Goal: Task Accomplishment & Management: Manage account settings

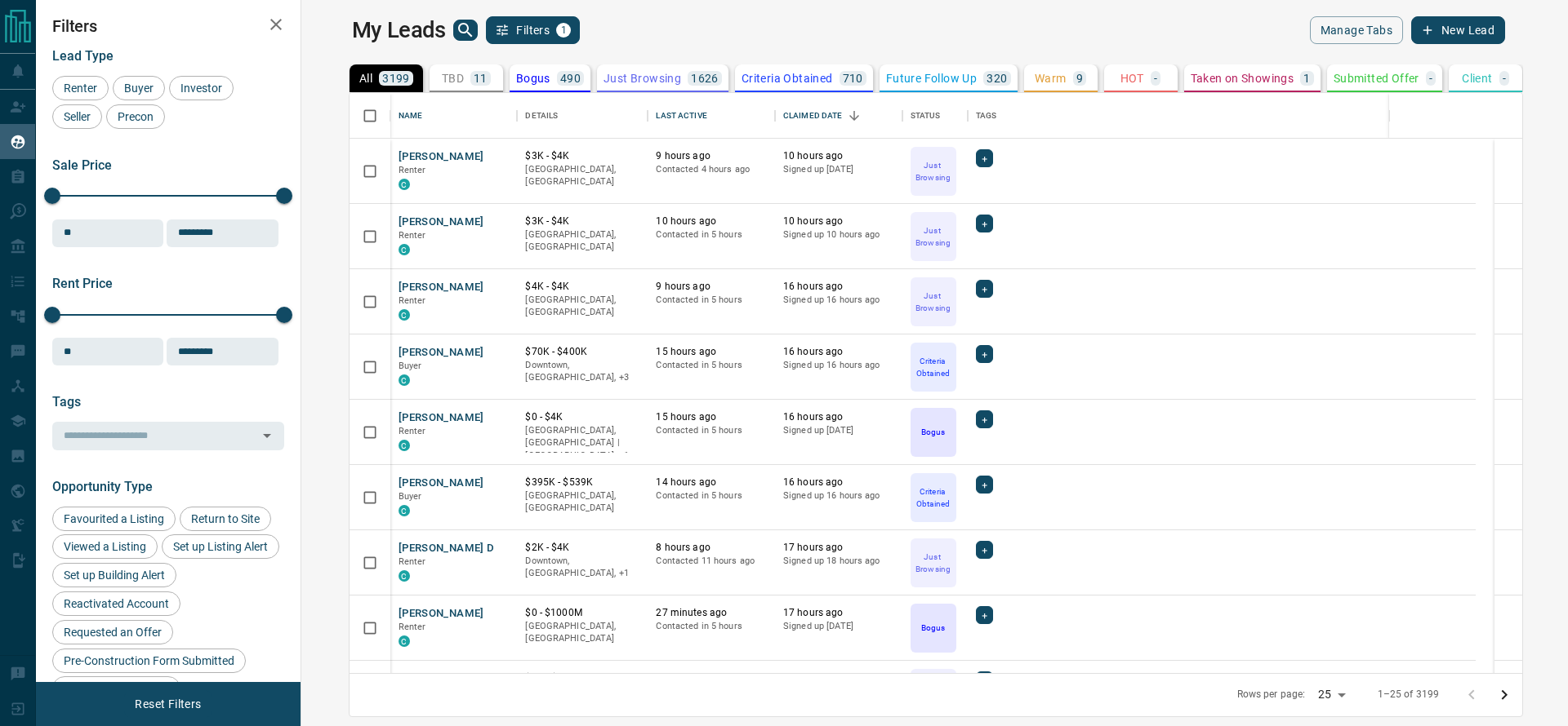
scroll to position [561, 1240]
click at [451, 68] on button "TBD 11" at bounding box center [466, 79] width 74 height 28
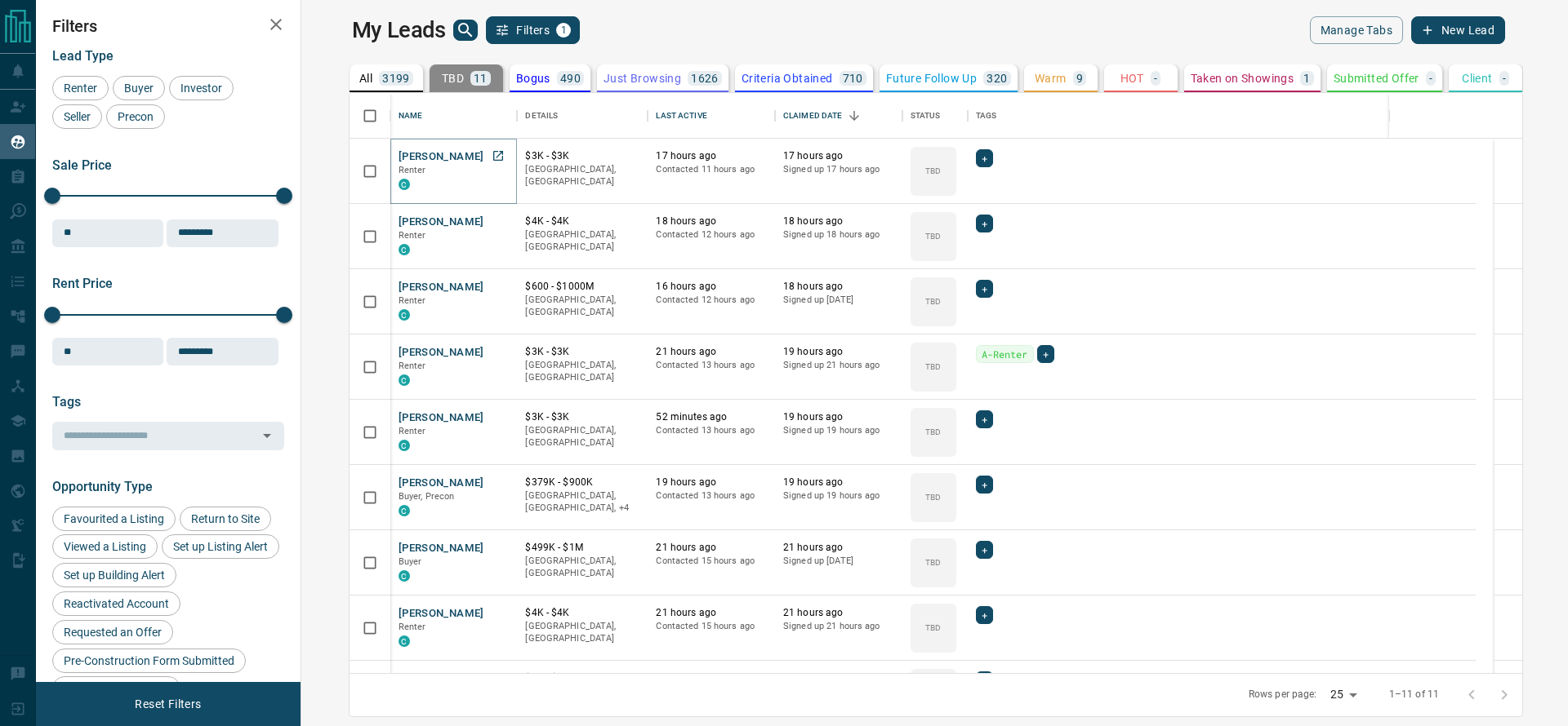
click at [488, 162] on link "Open in New Tab" at bounding box center [498, 156] width 21 height 21
click at [488, 212] on link "Open in New Tab" at bounding box center [498, 221] width 21 height 21
click at [492, 289] on icon "Open in New Tab" at bounding box center [497, 286] width 13 height 13
click at [492, 348] on icon "Open in New Tab" at bounding box center [497, 351] width 13 height 13
click at [488, 422] on link "Open in New Tab" at bounding box center [498, 417] width 21 height 21
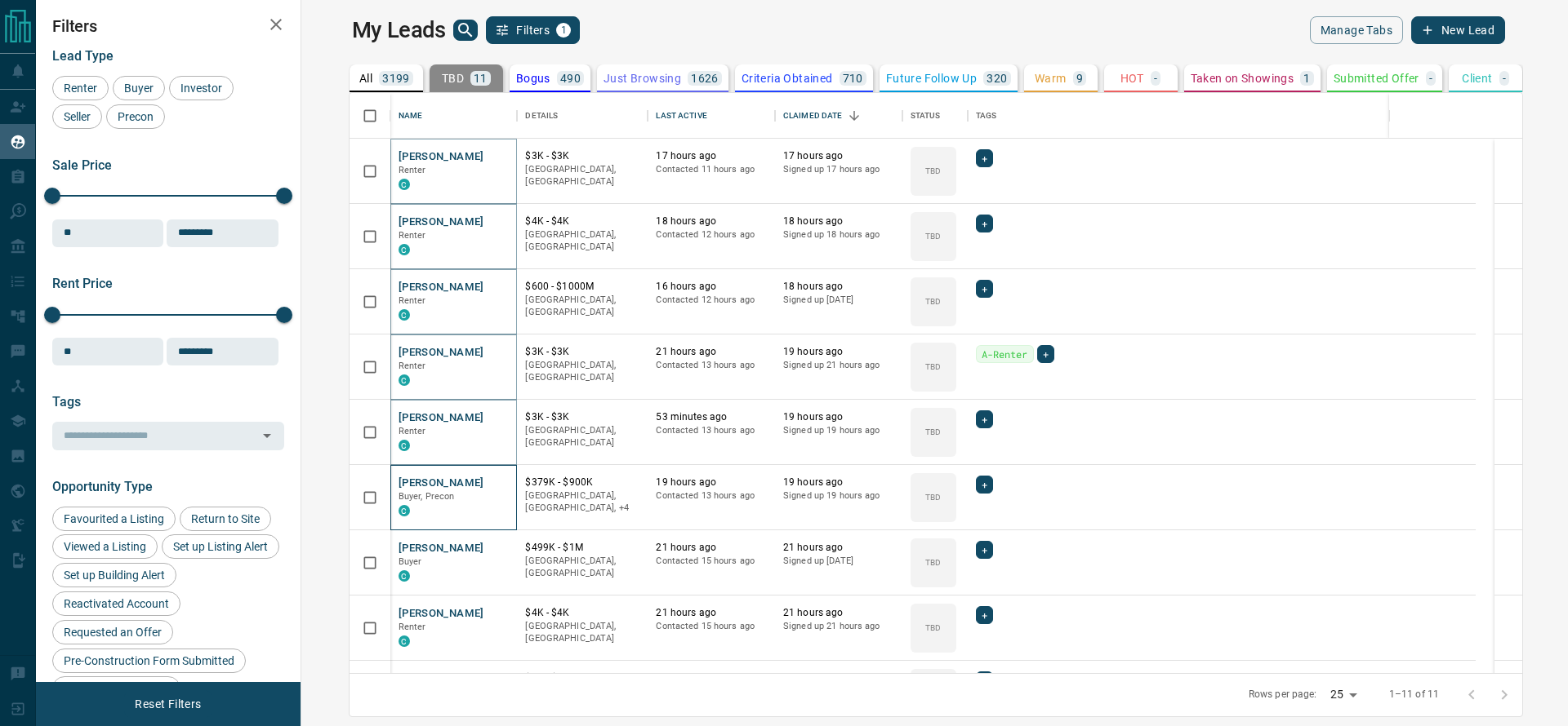
click at [452, 465] on div "[PERSON_NAME], Precon C" at bounding box center [453, 497] width 127 height 65
click at [492, 478] on icon "Open in New Tab" at bounding box center [497, 482] width 13 height 13
click at [488, 551] on link "Open in New Tab" at bounding box center [498, 548] width 21 height 21
click at [494, 616] on icon "Open in New Tab" at bounding box center [498, 613] width 10 height 10
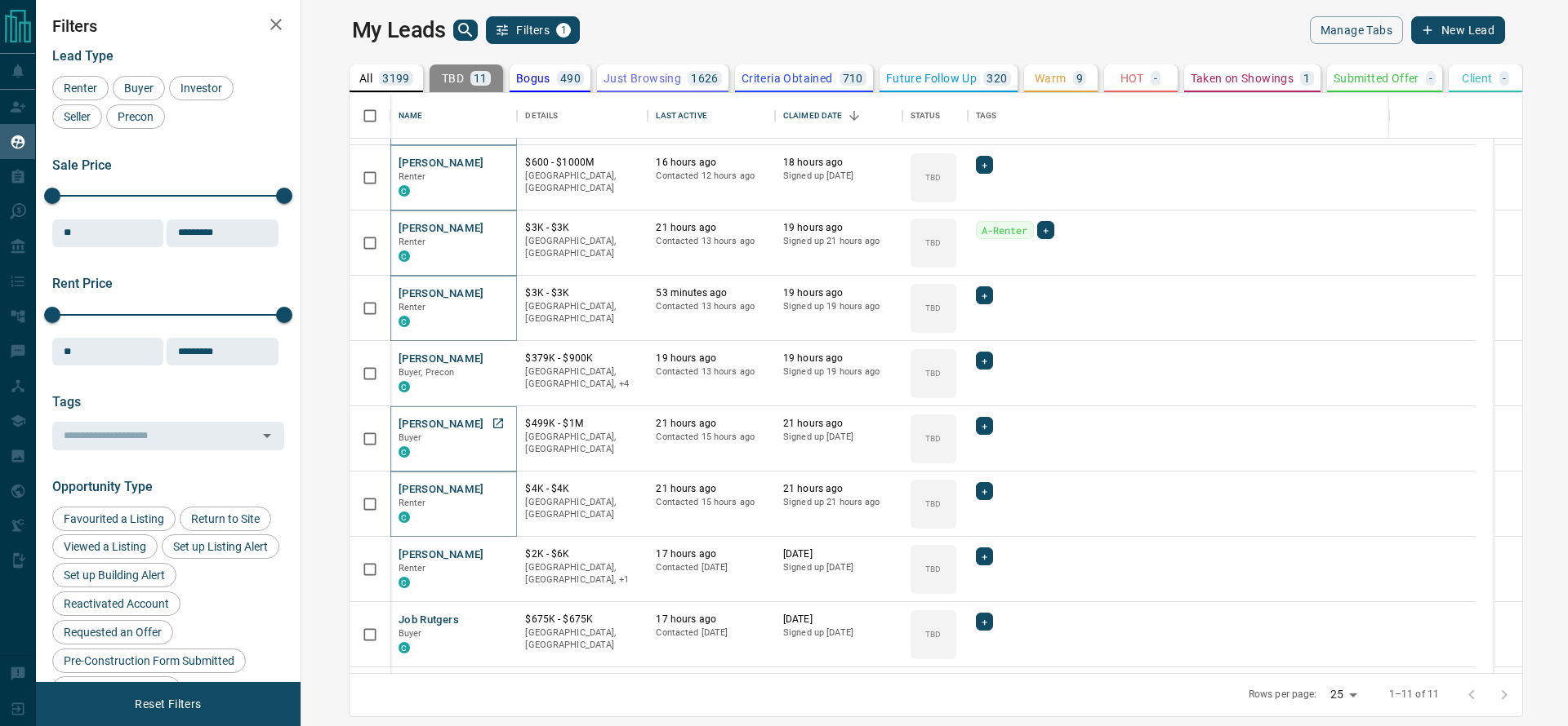
scroll to position [183, 0]
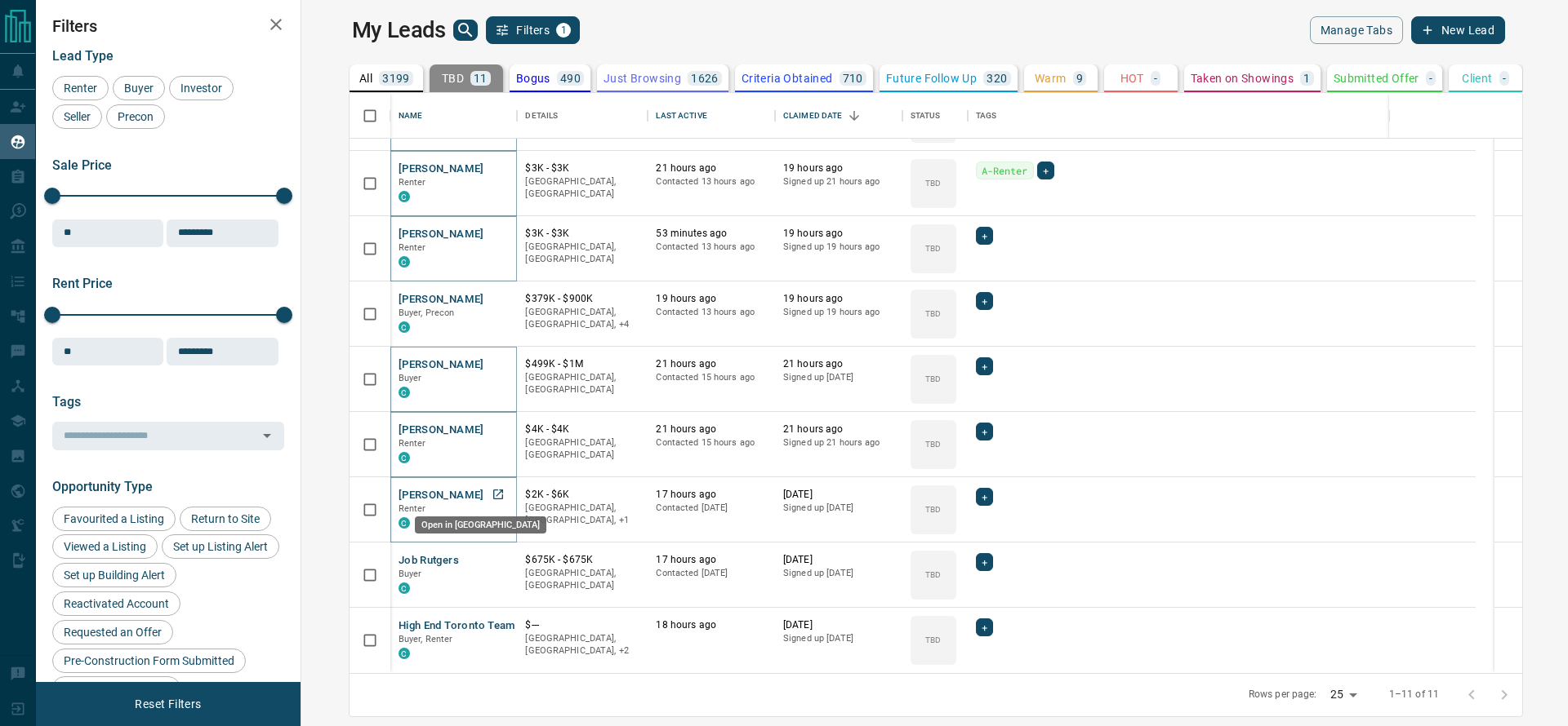
click at [488, 500] on link "Open in New Tab" at bounding box center [498, 494] width 21 height 21
click at [492, 559] on icon "Open in New Tab" at bounding box center [497, 559] width 13 height 13
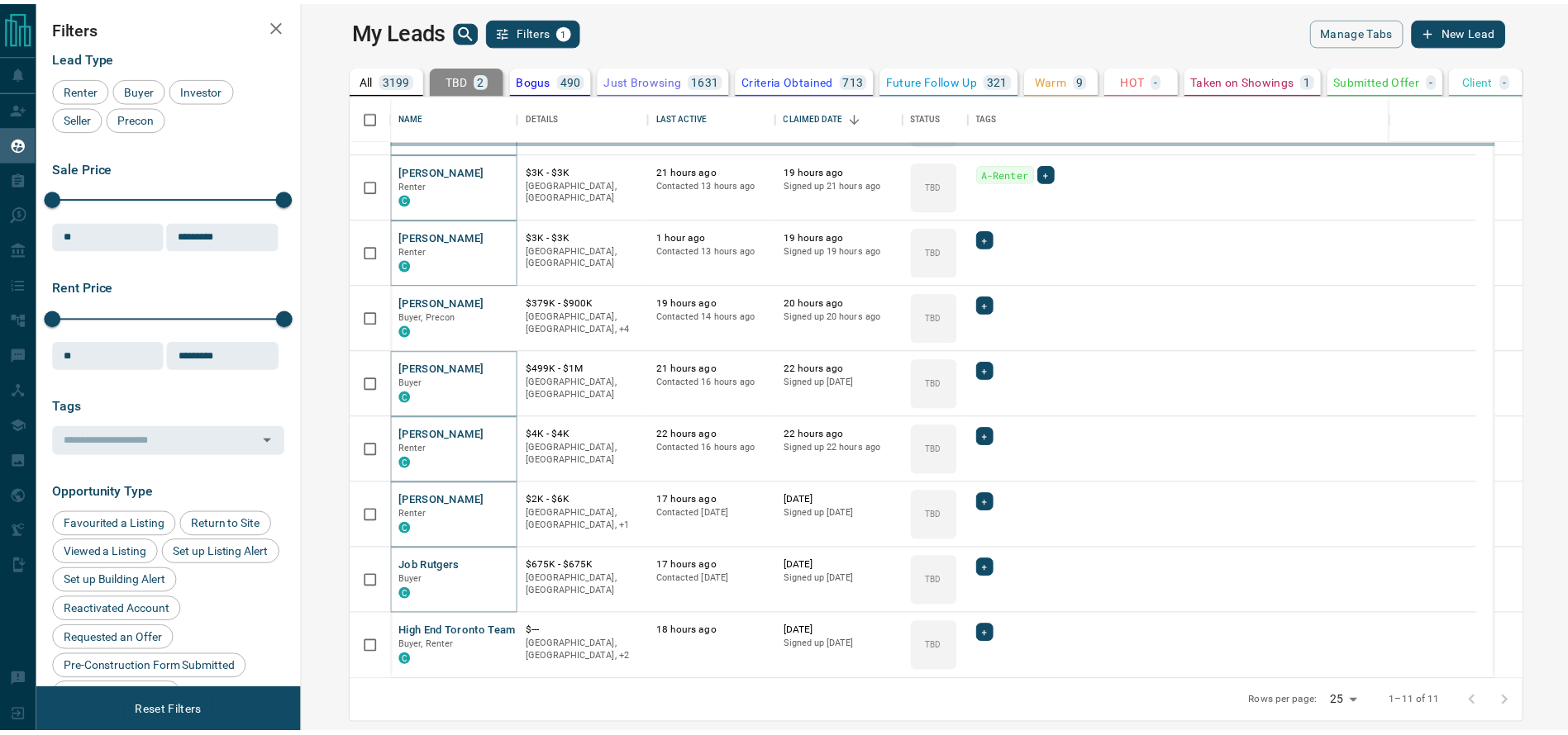
scroll to position [0, 0]
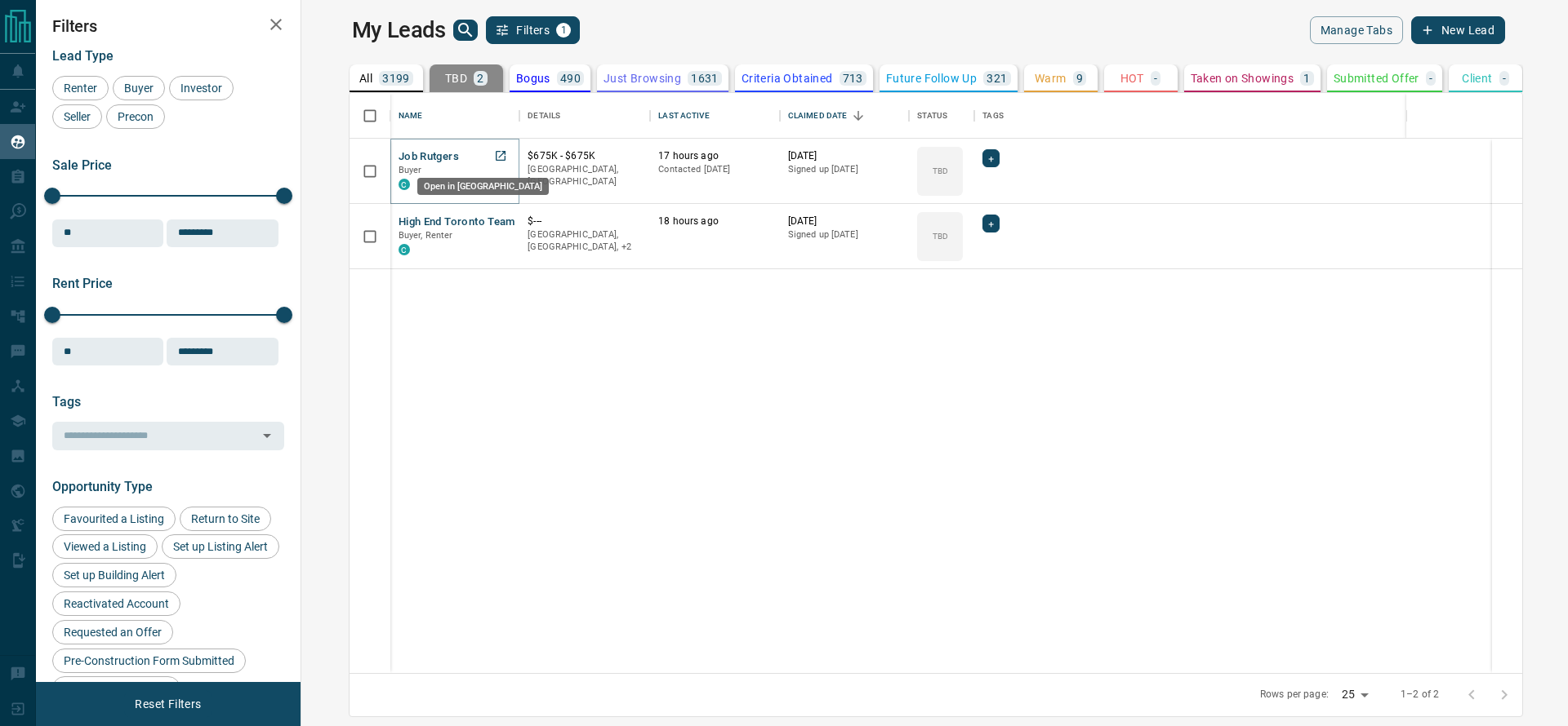
click at [490, 163] on link "Open in New Tab" at bounding box center [500, 156] width 21 height 21
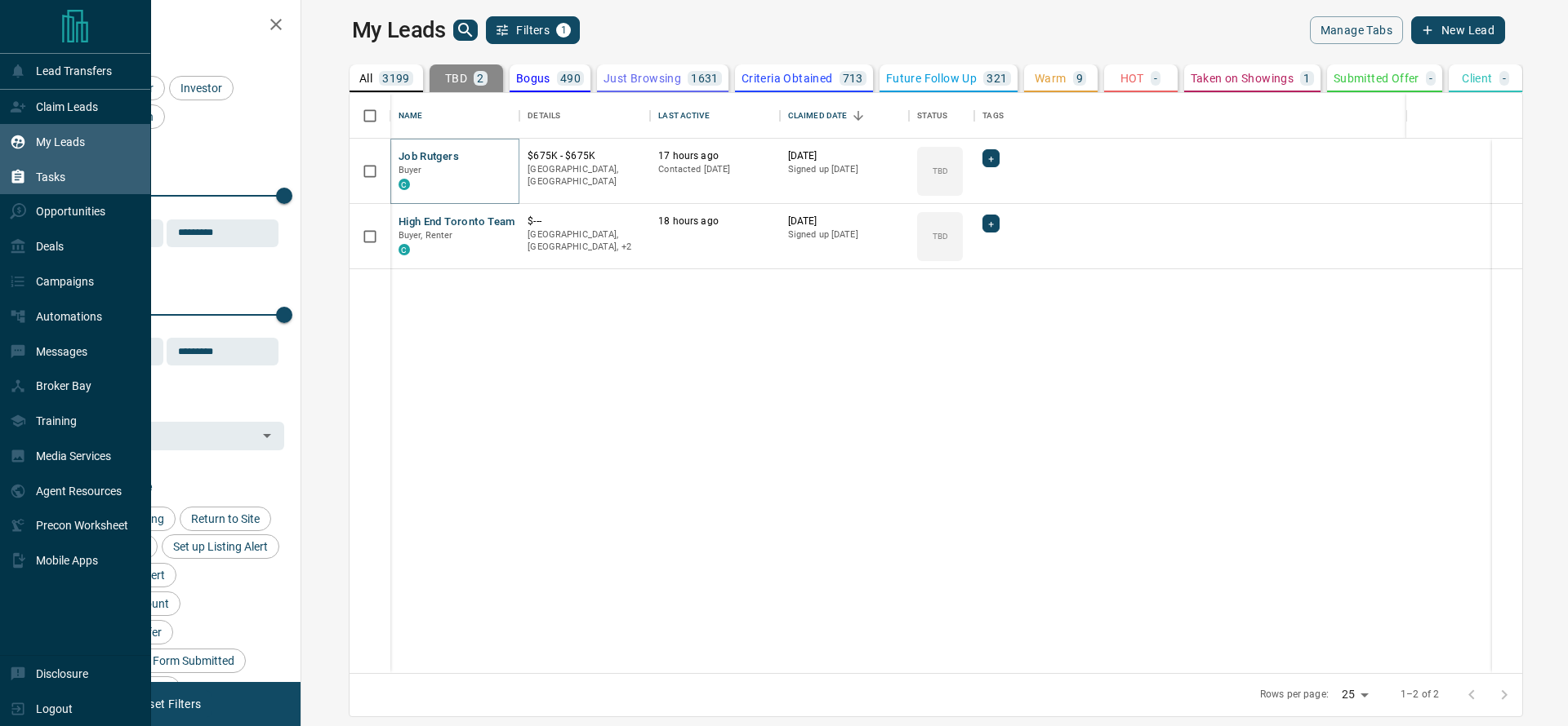
click at [1, 169] on div "Tasks" at bounding box center [76, 176] width 151 height 35
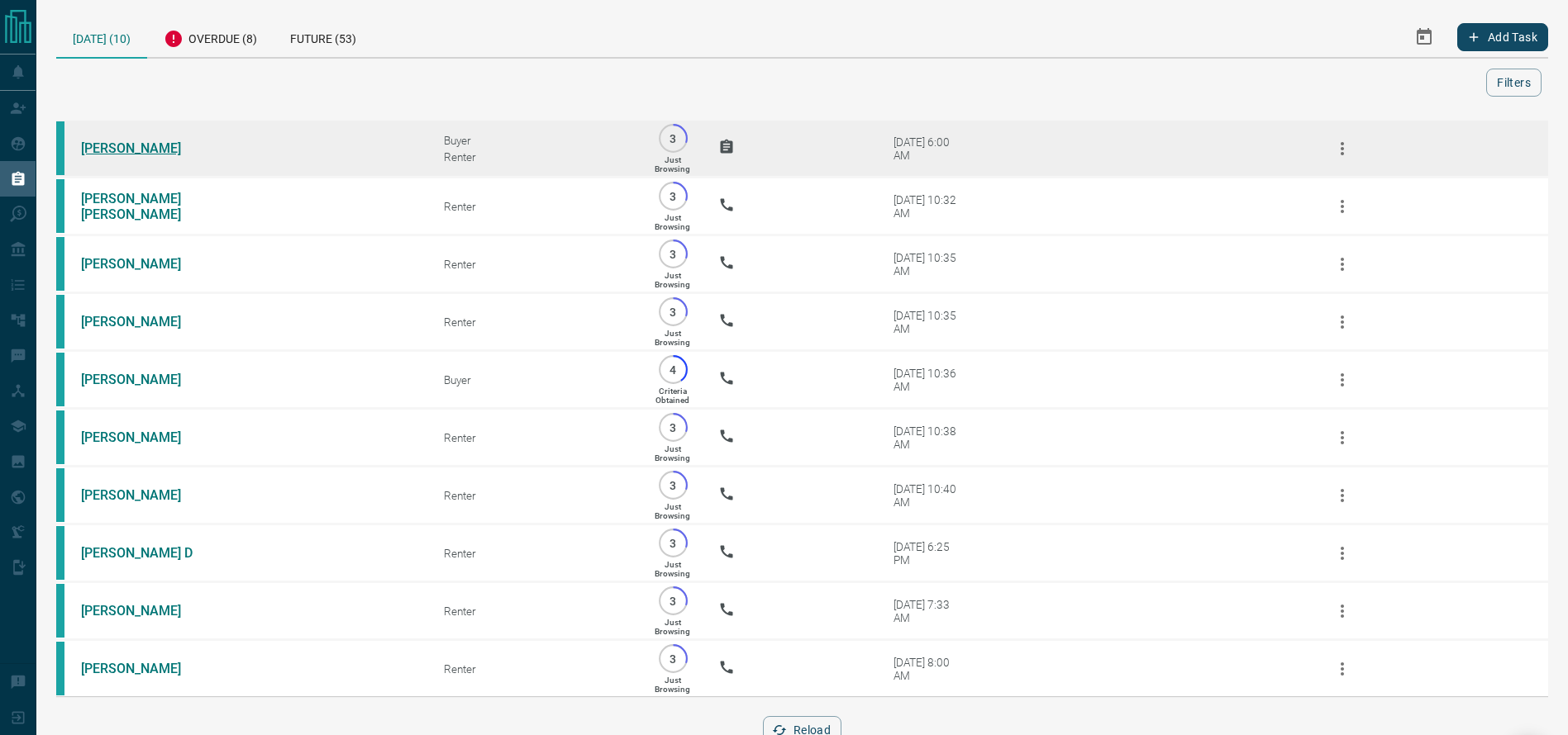
click at [179, 152] on link "[PERSON_NAME]" at bounding box center [143, 148] width 124 height 16
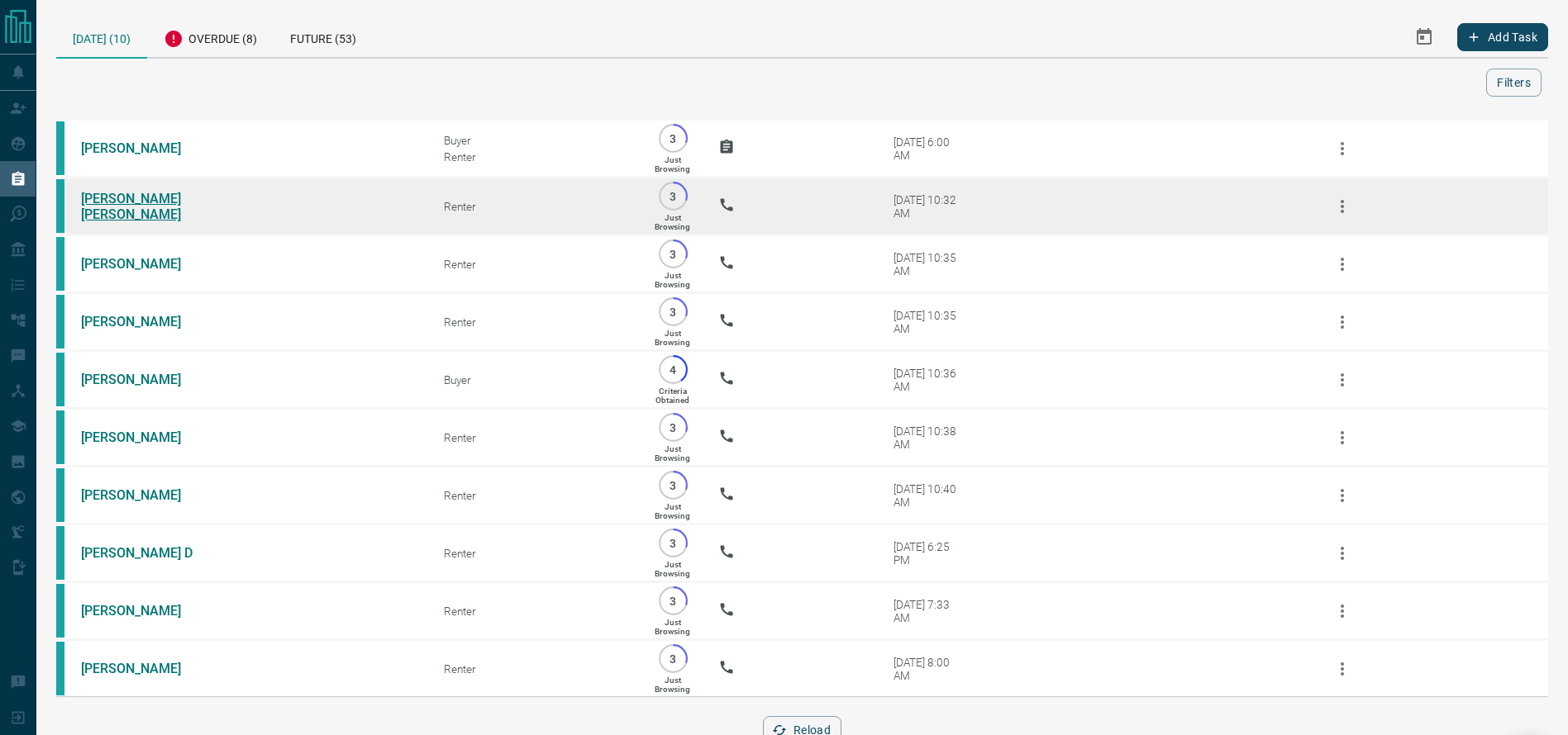
click at [158, 199] on link "[PERSON_NAME] [PERSON_NAME]" at bounding box center [143, 206] width 124 height 31
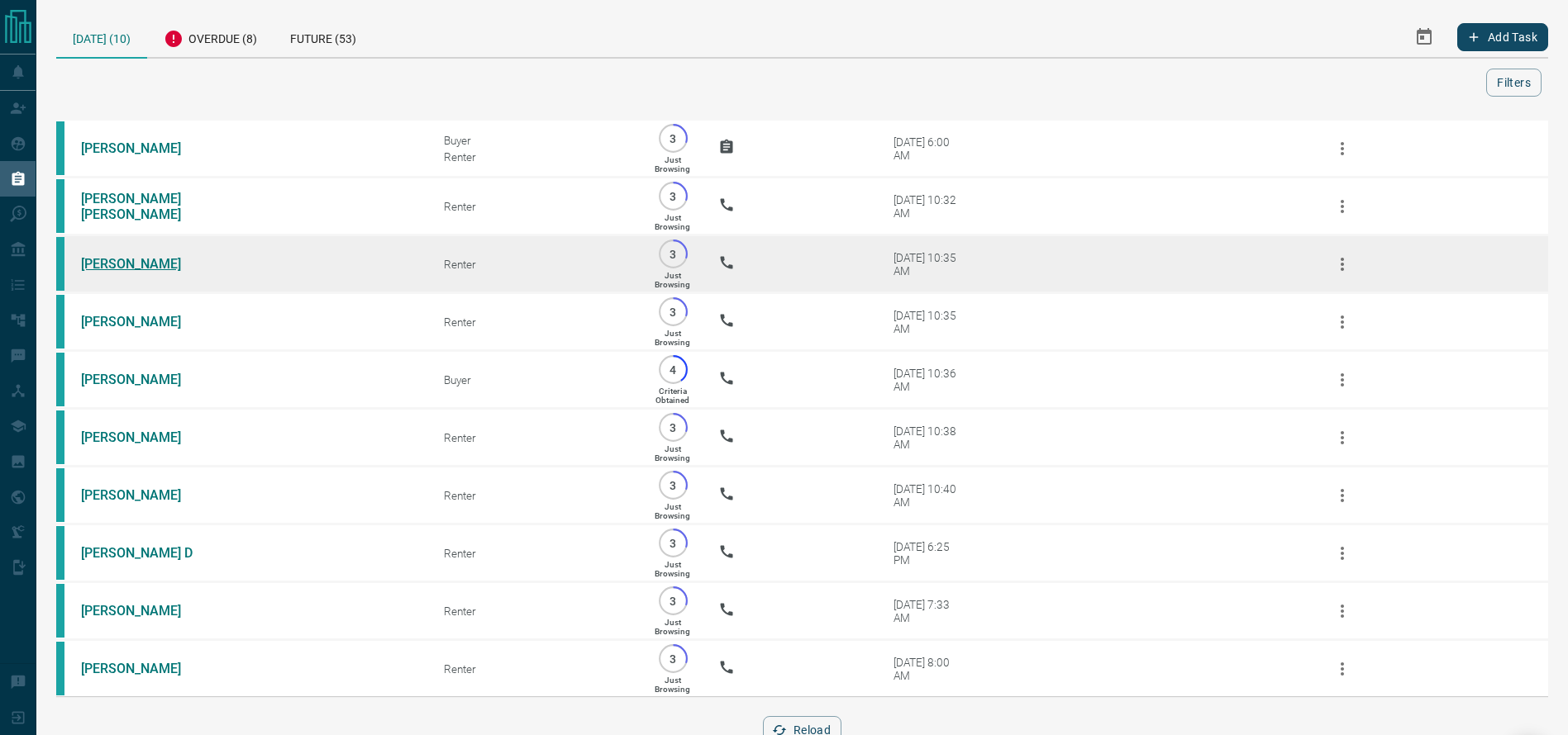
click at [139, 272] on link "[PERSON_NAME]" at bounding box center [143, 264] width 124 height 16
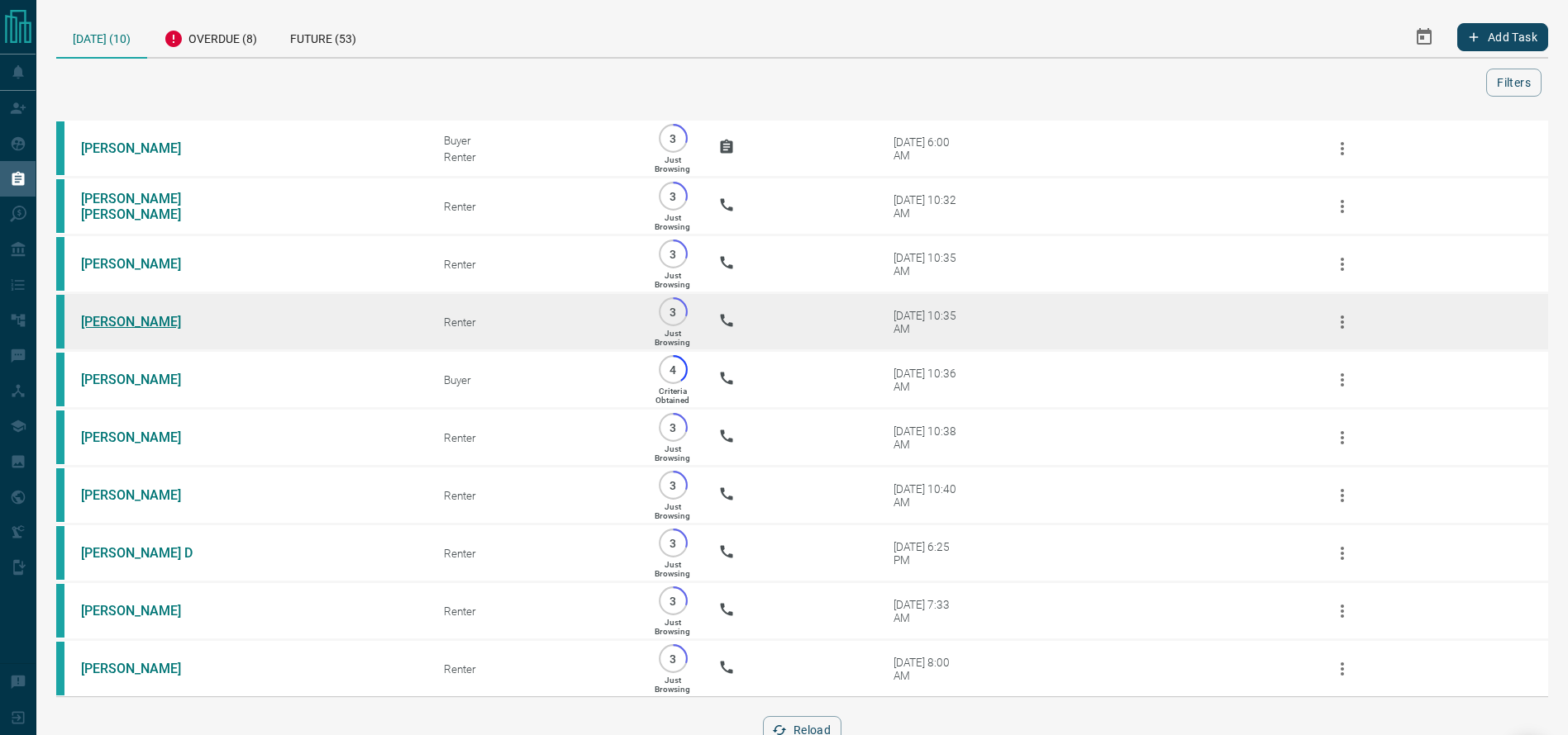
click at [101, 329] on link "[PERSON_NAME]" at bounding box center [143, 322] width 124 height 16
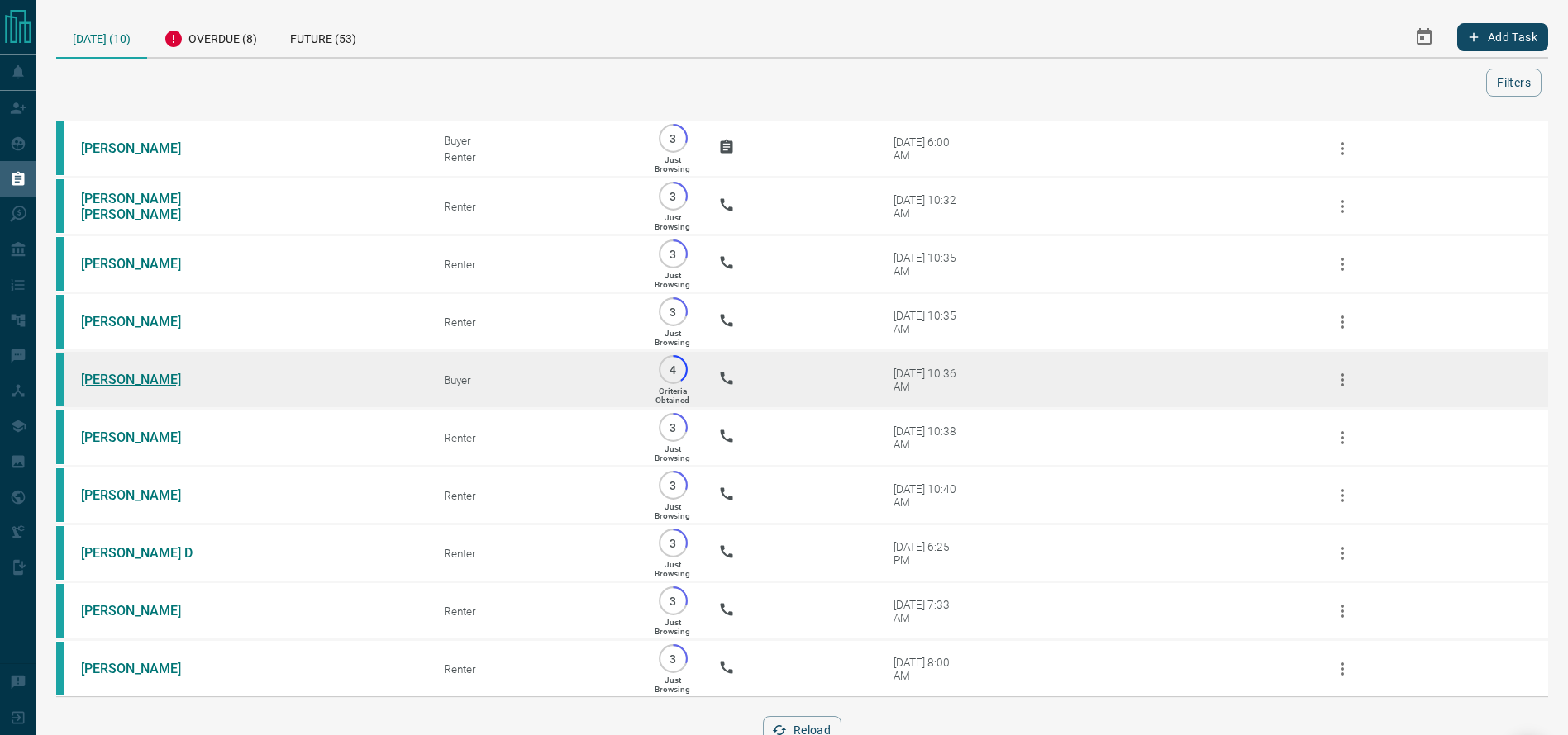
click at [107, 388] on link "[PERSON_NAME]" at bounding box center [143, 380] width 124 height 16
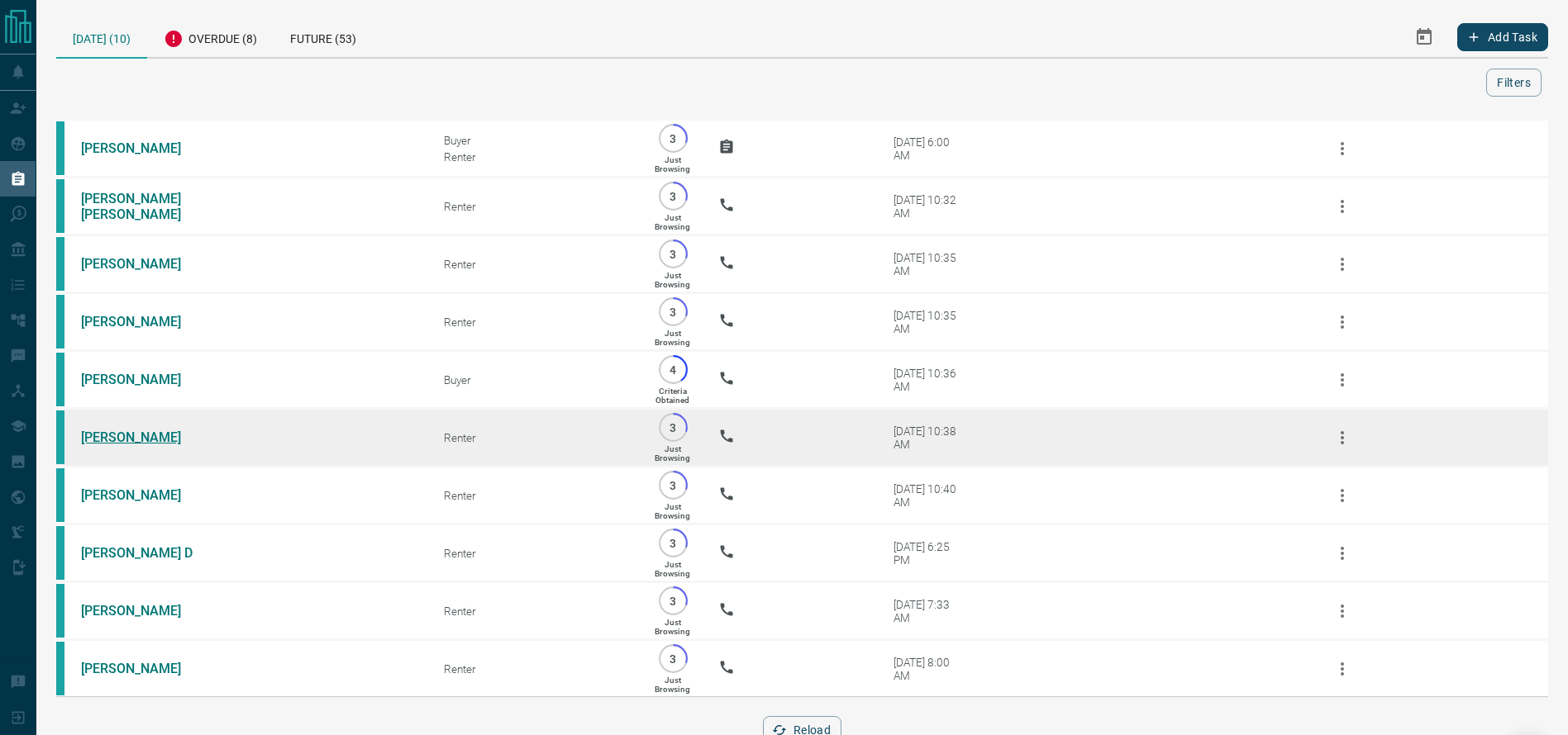
click at [138, 446] on link "[PERSON_NAME]" at bounding box center [143, 438] width 124 height 16
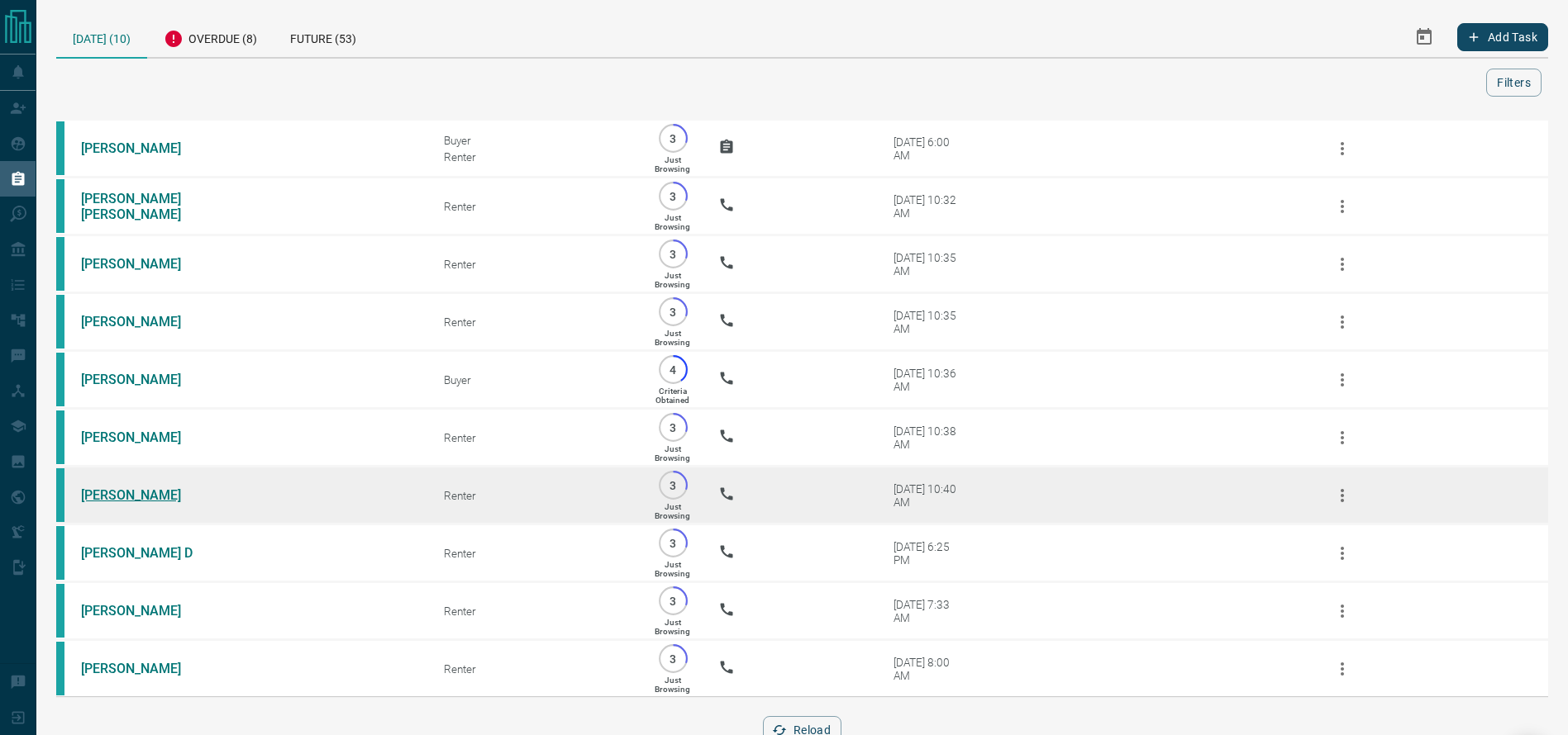
click at [163, 522] on td "[PERSON_NAME]" at bounding box center [238, 496] width 363 height 58
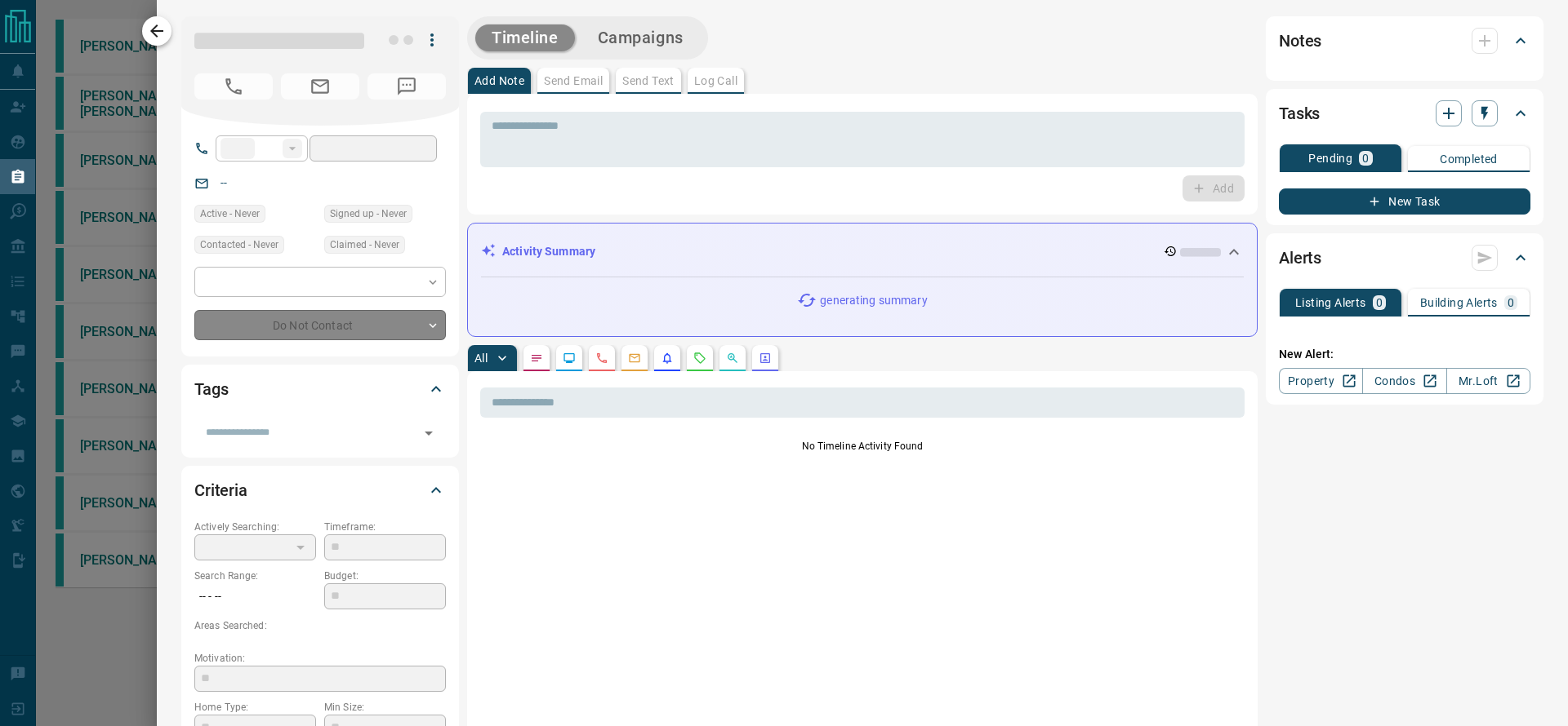
type input "**"
type input "**********"
type input "*"
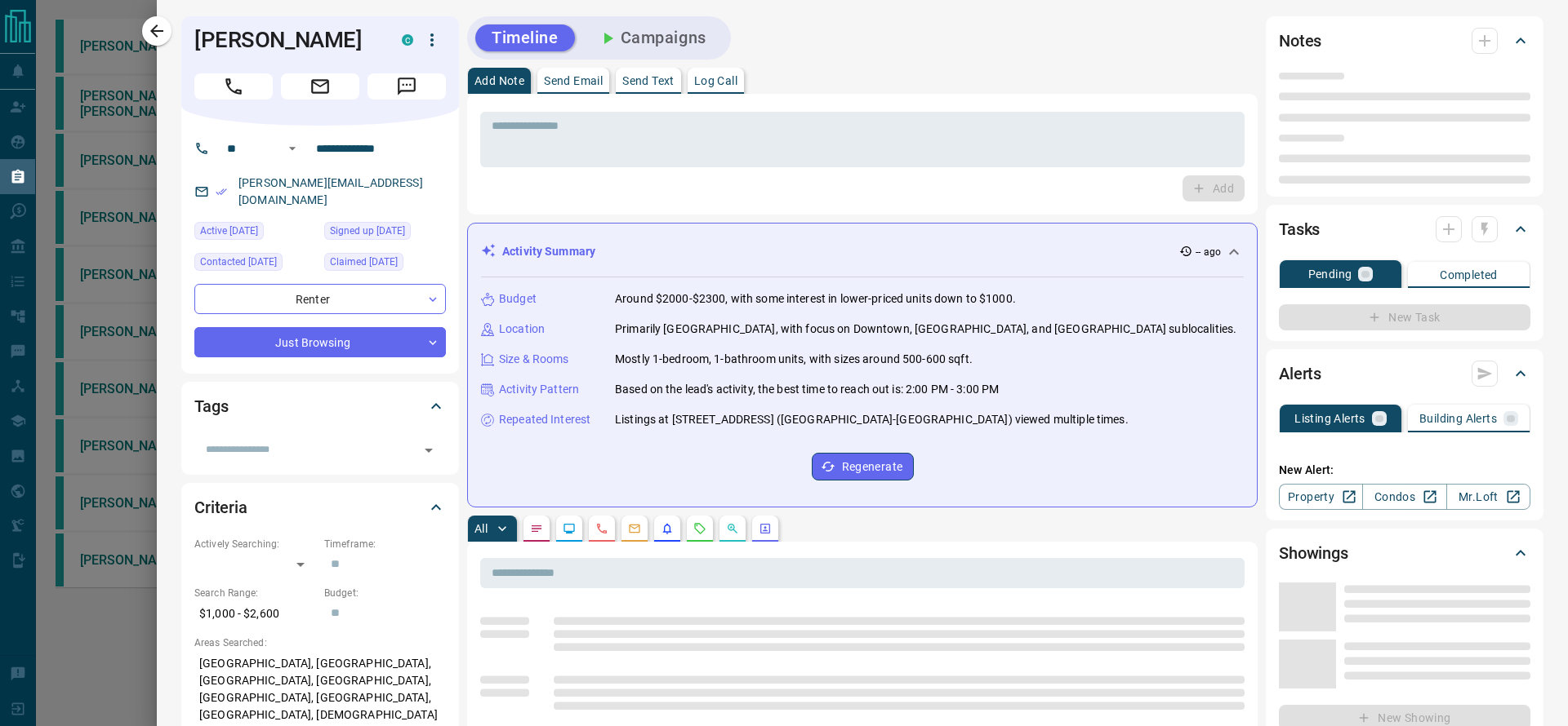
click at [158, 40] on icon "button" at bounding box center [157, 31] width 19 height 19
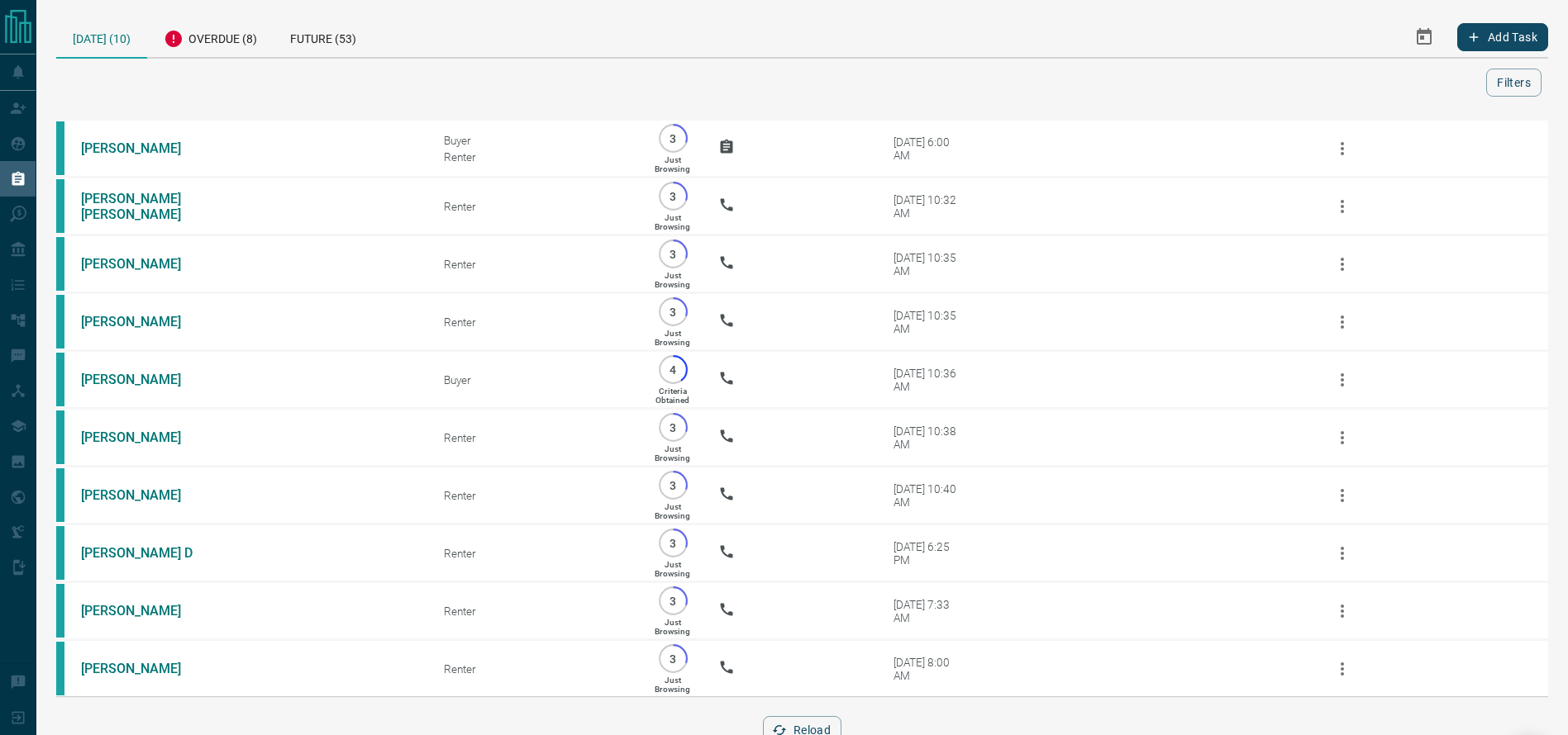
drag, startPoint x: 233, startPoint y: 145, endPoint x: 244, endPoint y: -108, distance: 253.2
click at [244, 0] on html "Lead Transfers Claim Leads My Leads Tasks Opportunities Deals Campaigns Automat…" at bounding box center [784, 367] width 1568 height 735
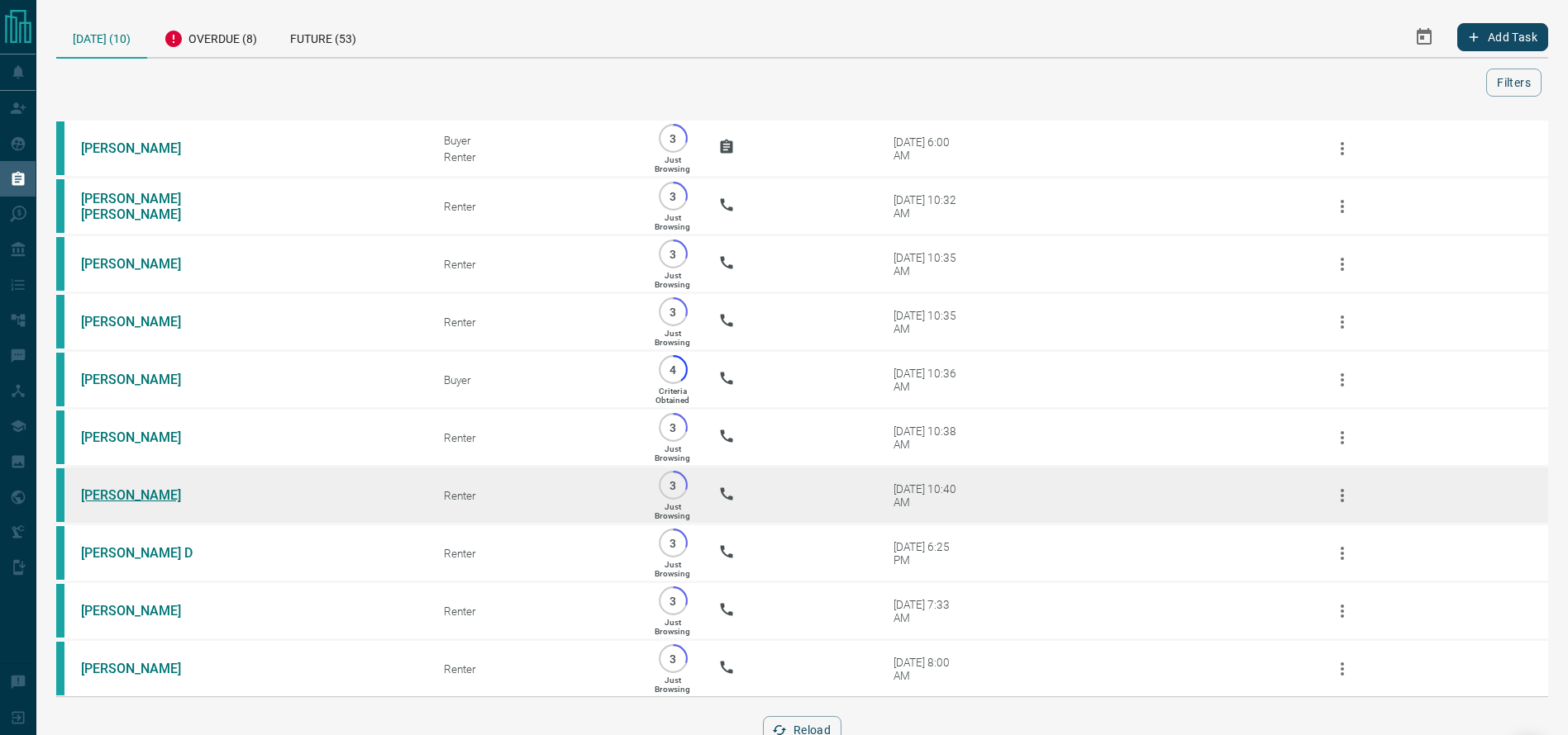
click at [129, 503] on link "[PERSON_NAME]" at bounding box center [143, 496] width 124 height 16
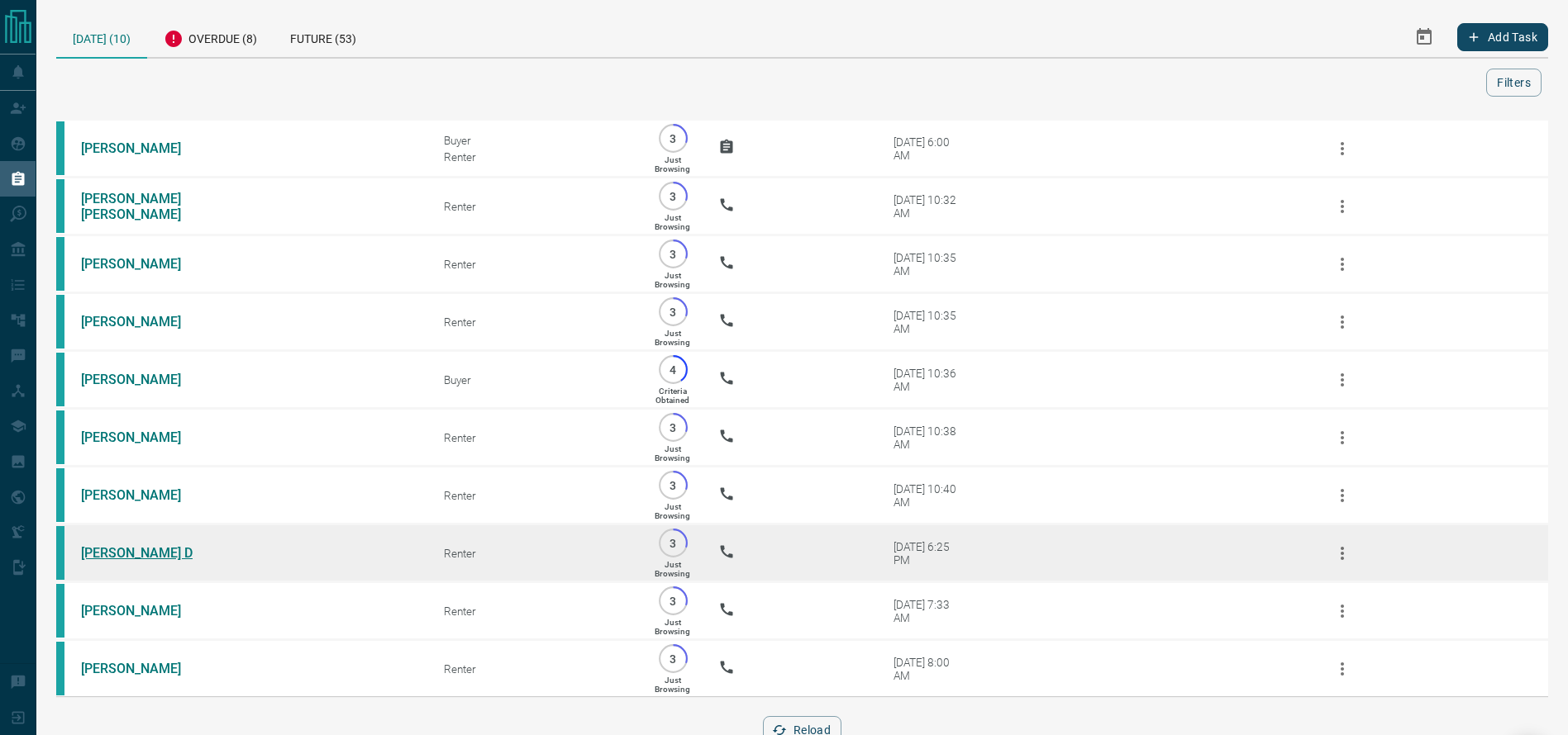
click at [97, 561] on link "[PERSON_NAME] D" at bounding box center [143, 553] width 124 height 16
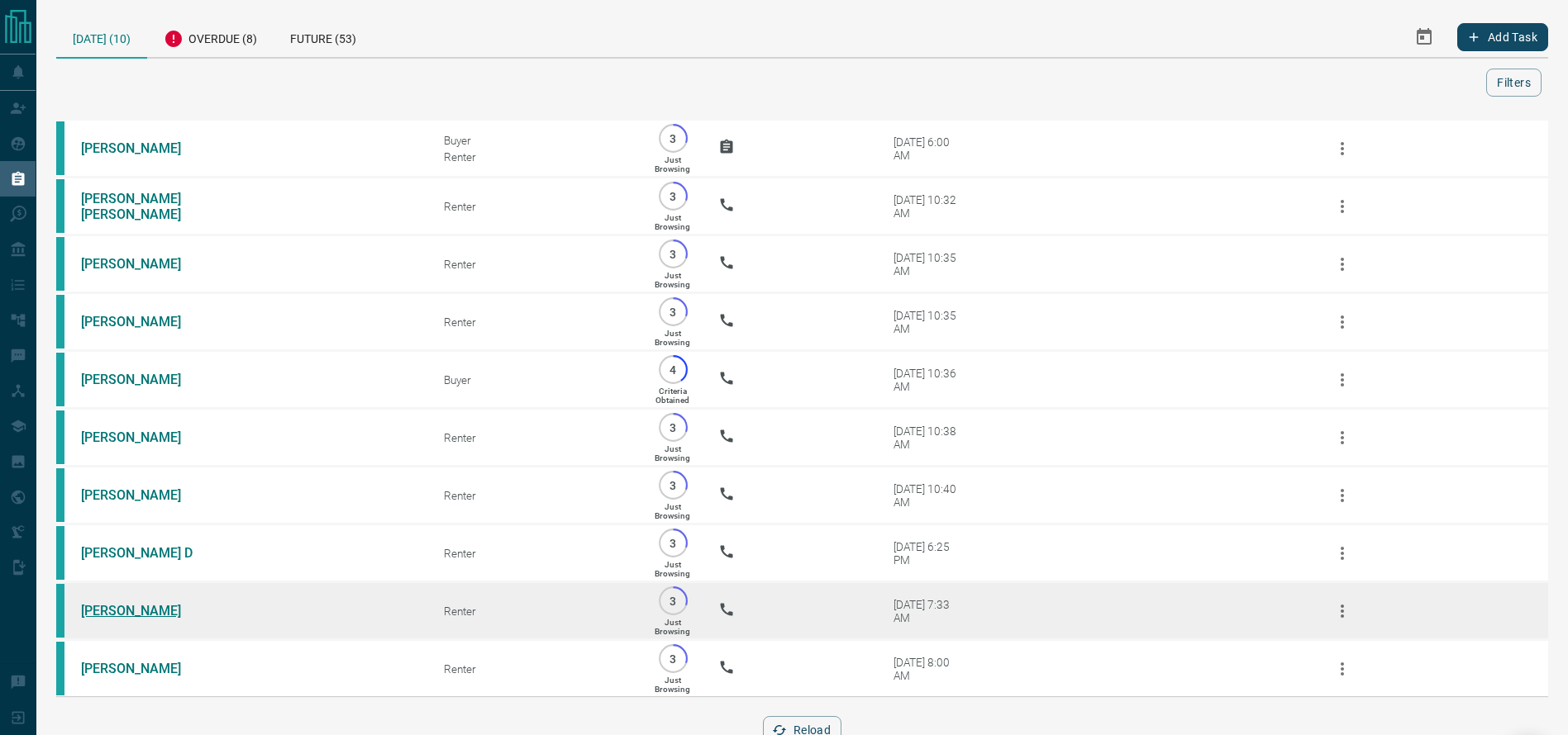
click at [97, 619] on link "[PERSON_NAME]" at bounding box center [143, 611] width 124 height 16
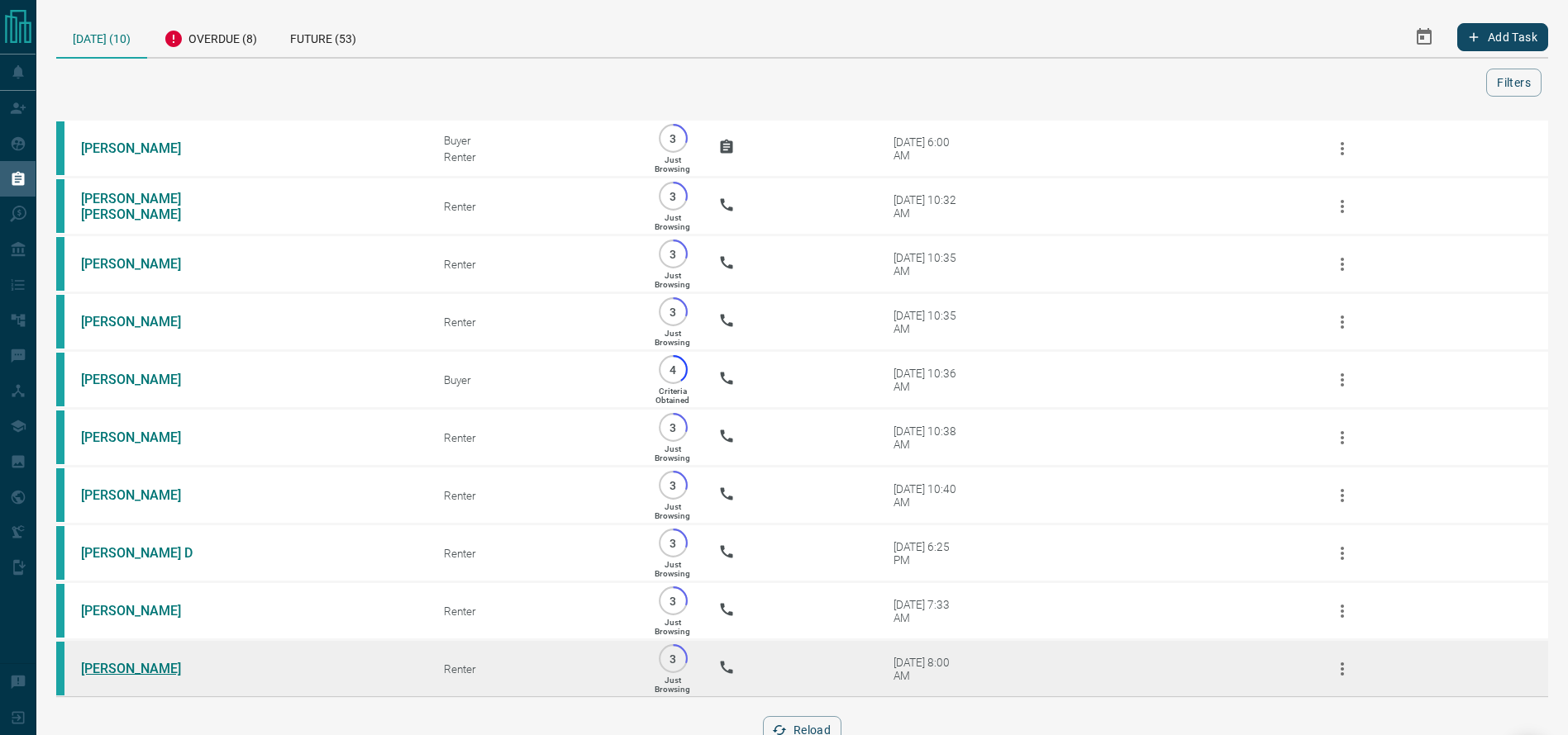
click at [115, 677] on link "[PERSON_NAME]" at bounding box center [143, 669] width 124 height 16
